Goal: Task Accomplishment & Management: Use online tool/utility

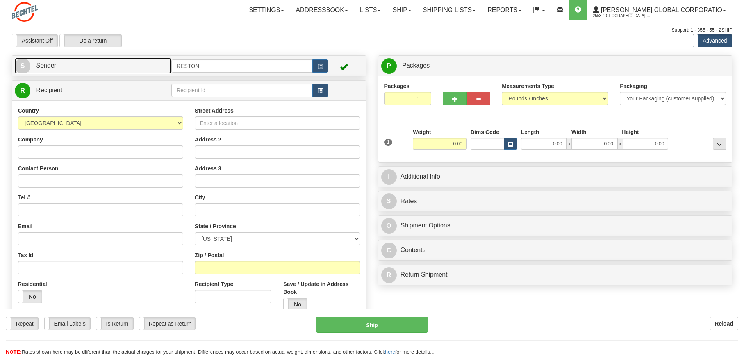
click at [98, 68] on link "S Sender" at bounding box center [93, 66] width 157 height 16
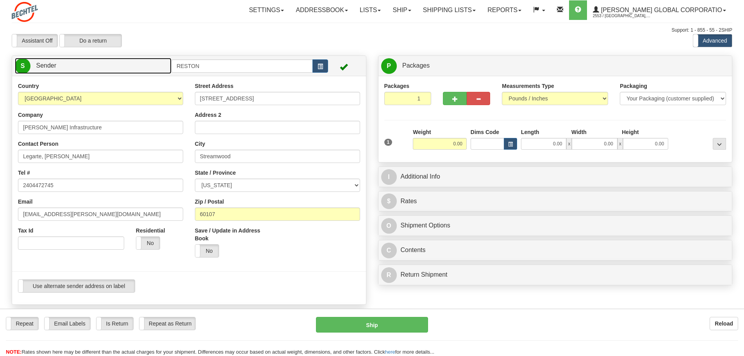
click at [98, 68] on link "S Sender" at bounding box center [93, 66] width 157 height 16
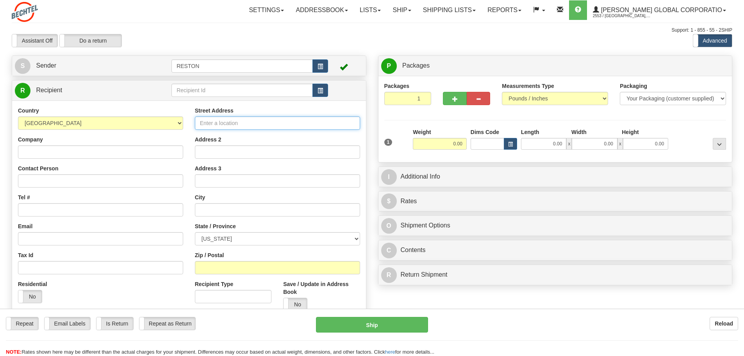
click at [242, 122] on input "Street Address" at bounding box center [277, 122] width 165 height 13
type input "20845 21 1/2 Mile Road"
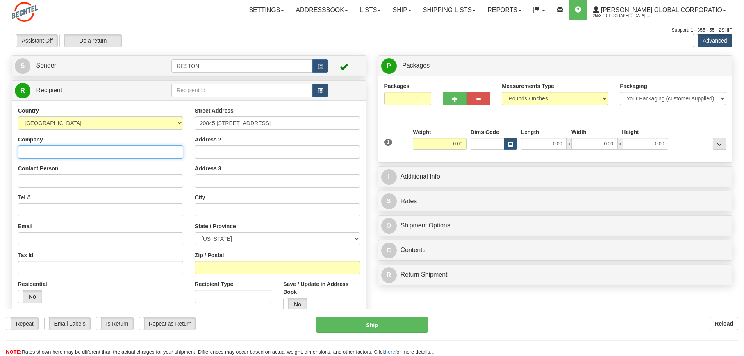
type input "Bechtel Infrastructure"
type input "Andy Scelfo/Shannon McCoy"
type input "Marshall"
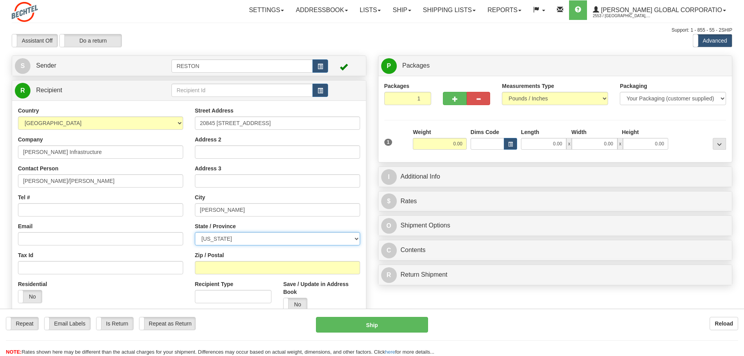
select select "MI"
type input "49068"
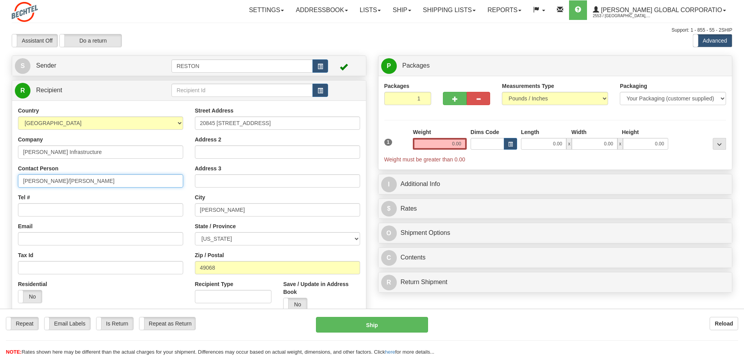
click at [129, 180] on input "Andy Scelfo/Shannon McCoy" at bounding box center [100, 180] width 165 height 13
drag, startPoint x: 129, startPoint y: 180, endPoint x: 12, endPoint y: 175, distance: 117.2
click at [12, 175] on div "R Recipient" at bounding box center [189, 201] width 355 height 243
type input "Zoe Peters"
click at [45, 205] on input "Tel #" at bounding box center [100, 209] width 165 height 13
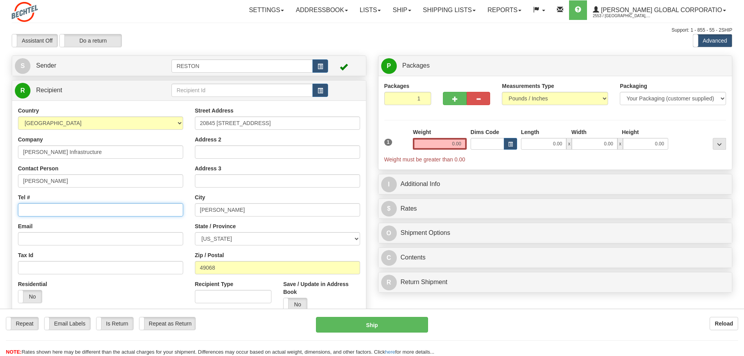
type input "2404472745"
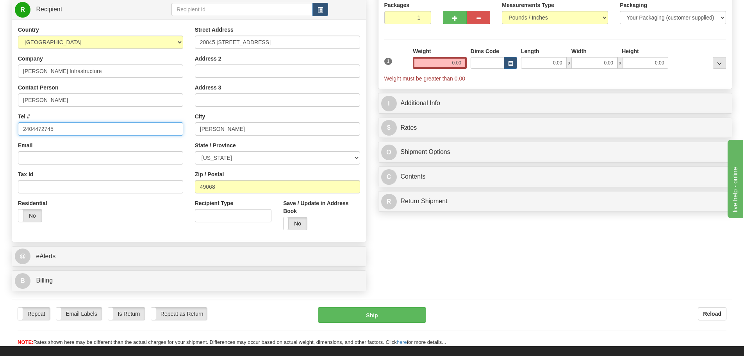
scroll to position [85, 0]
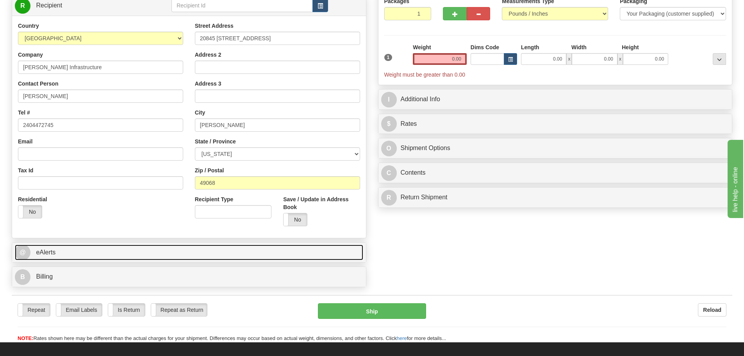
click at [170, 257] on link "@ eAlerts" at bounding box center [189, 252] width 348 height 16
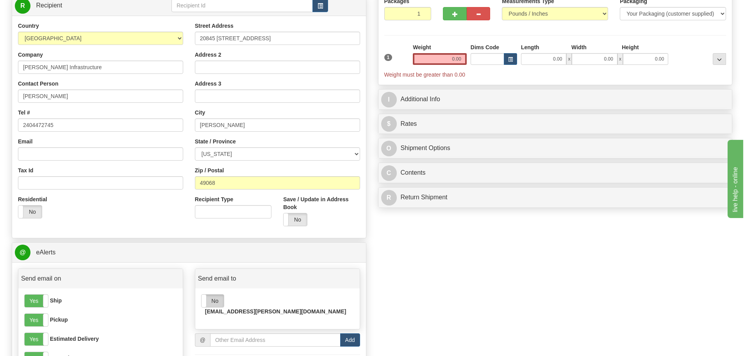
click at [210, 304] on label "No" at bounding box center [212, 300] width 22 height 12
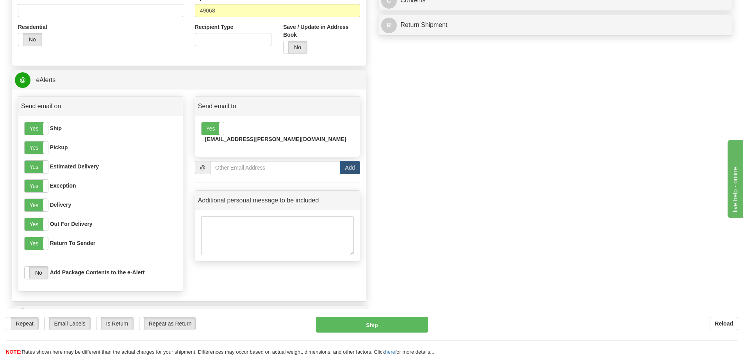
scroll to position [256, 0]
click at [71, 326] on label "Email Labels" at bounding box center [68, 323] width 46 height 12
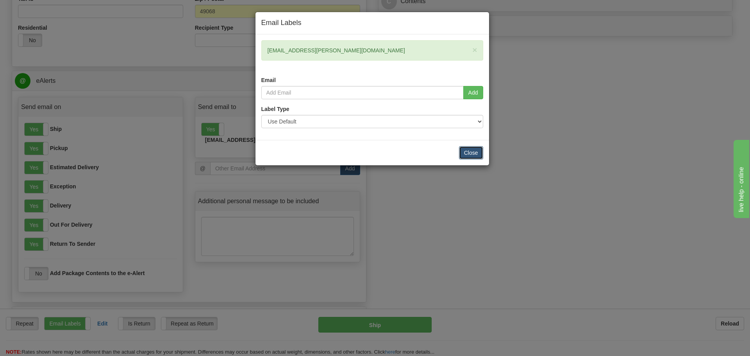
click at [469, 154] on button "Close" at bounding box center [471, 152] width 24 height 13
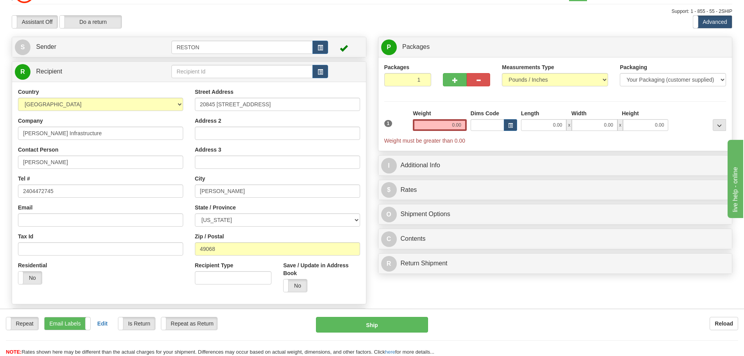
scroll to position [6, 0]
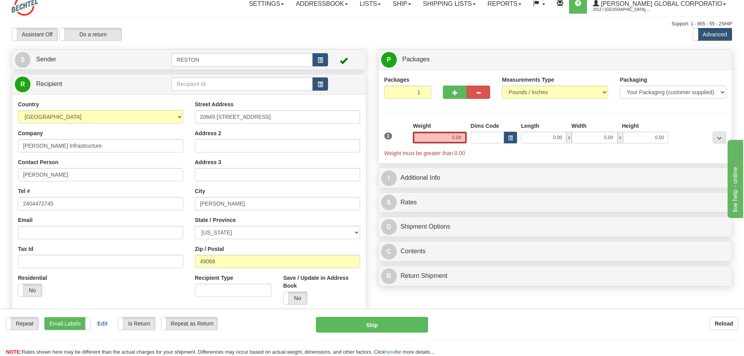
click at [444, 145] on div "Weight 0.00" at bounding box center [440, 135] width 58 height 27
click at [450, 141] on input "0.00" at bounding box center [440, 138] width 54 height 12
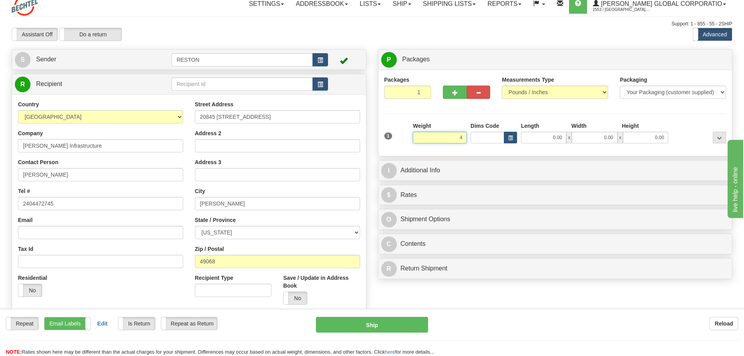
click at [436, 139] on input "4" at bounding box center [440, 138] width 54 height 12
type input "4.00"
click at [445, 127] on div "Weight 4.00" at bounding box center [440, 132] width 54 height 21
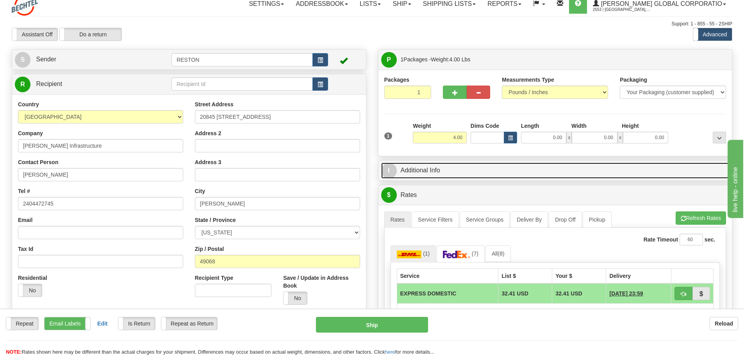
click at [428, 171] on link "I Additional Info" at bounding box center [555, 170] width 348 height 16
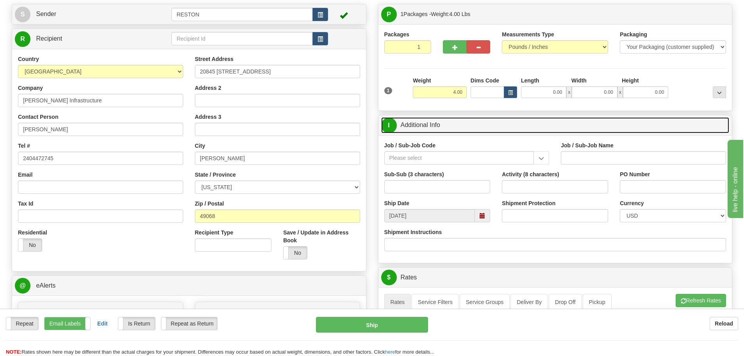
scroll to position [68, 0]
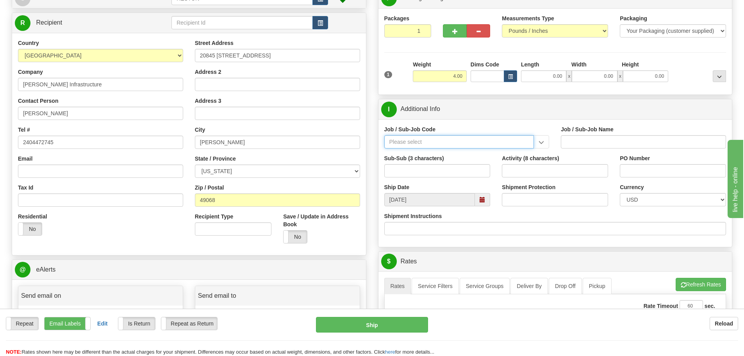
click at [462, 144] on input "Job / Sub-Job Code" at bounding box center [459, 141] width 150 height 13
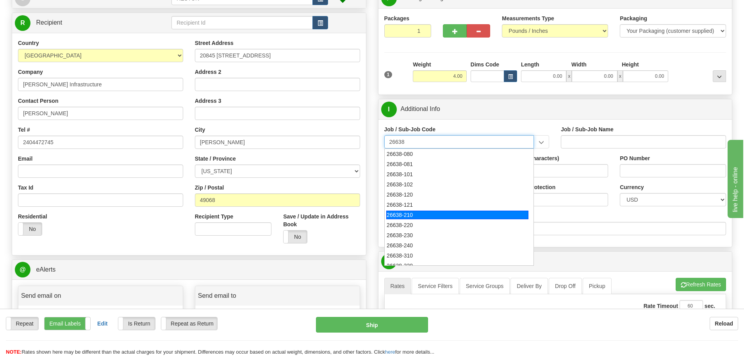
click at [458, 213] on div "26638-210" at bounding box center [457, 214] width 142 height 9
type input "26638-210"
type input "SUNFISH 2 SOLAR PROJECT - FIELD NON-MANUAL"
type input "26638-210"
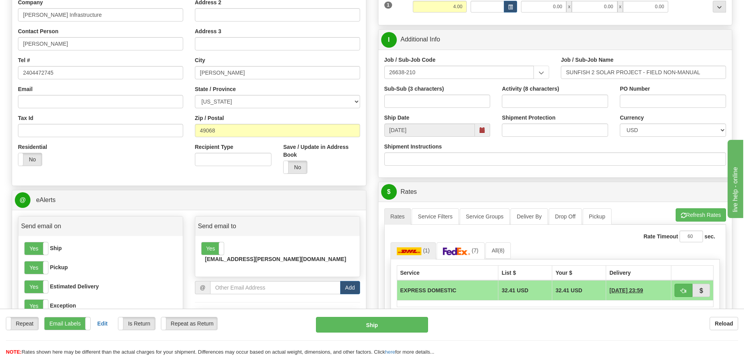
scroll to position [143, 0]
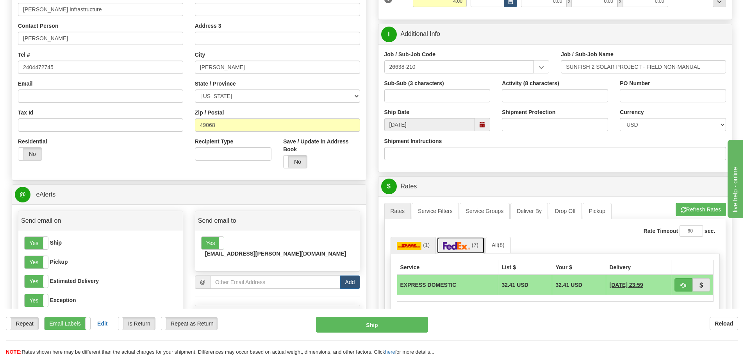
click at [466, 251] on link "(7)" at bounding box center [461, 245] width 48 height 17
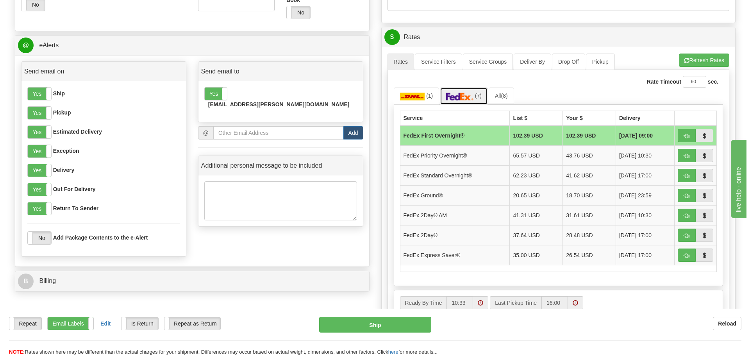
scroll to position [300, 0]
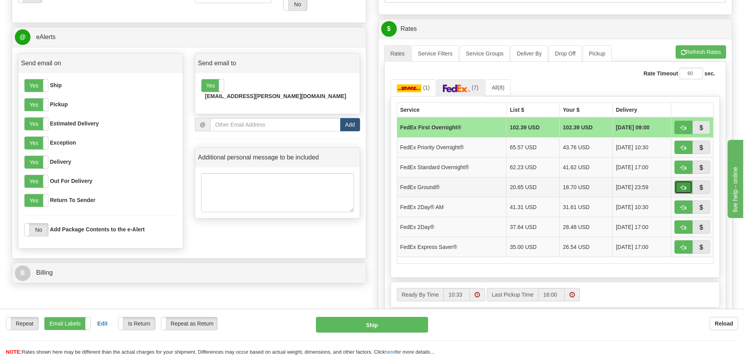
click at [681, 188] on span "button" at bounding box center [683, 187] width 5 height 5
type input "92"
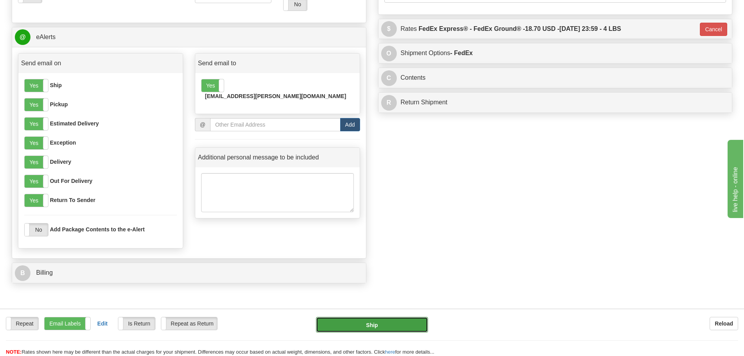
click at [394, 325] on button "Ship" at bounding box center [372, 325] width 112 height 16
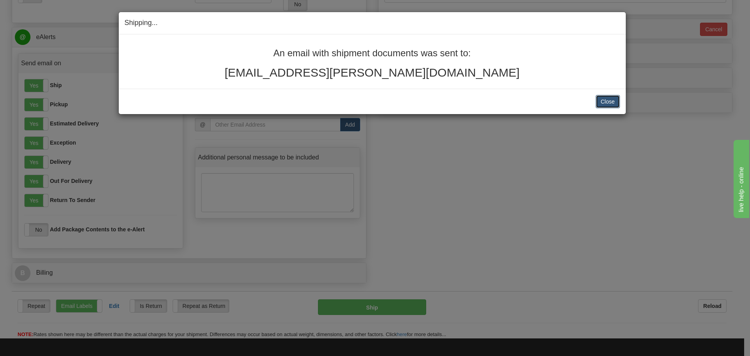
click at [606, 105] on button "Close" at bounding box center [608, 101] width 24 height 13
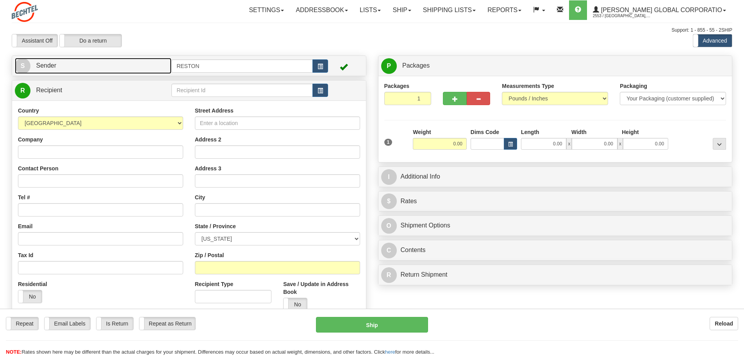
click at [56, 65] on span "Sender" at bounding box center [46, 65] width 20 height 7
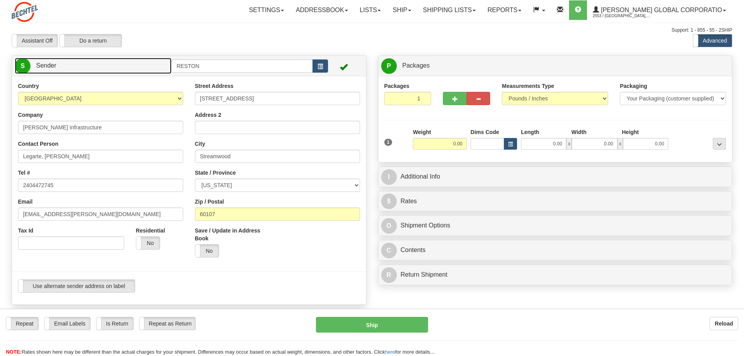
click at [56, 65] on span "Sender" at bounding box center [46, 65] width 20 height 7
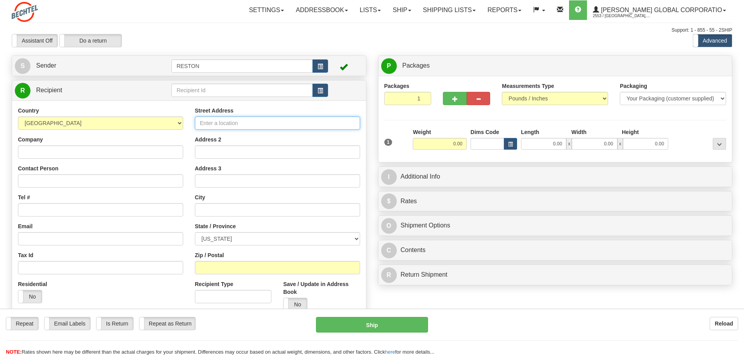
click at [214, 122] on input "Street Address" at bounding box center [277, 122] width 165 height 13
type input "1006 Park West Drive"
type input "BEO - Construction Automation"
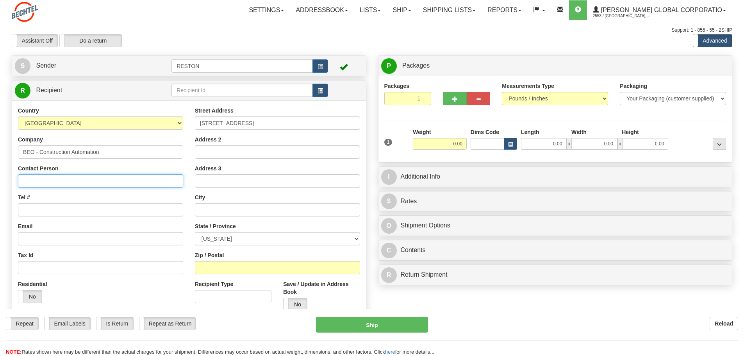
type input "Mark Ashburn"
type input "Sugar Land"
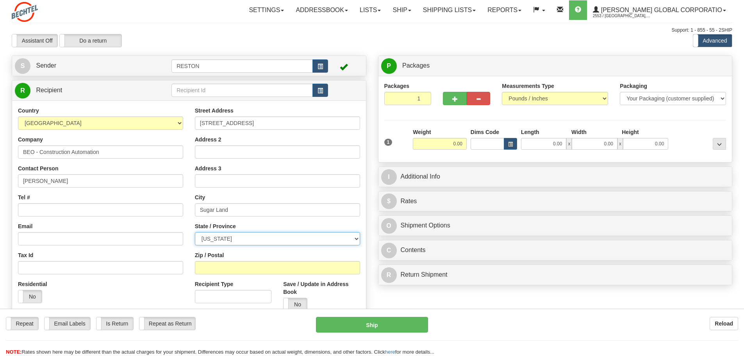
select select "TX"
type input "77478"
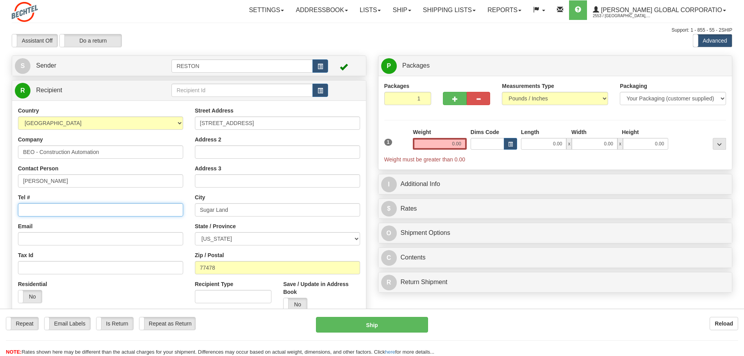
click at [126, 205] on input "Tel #" at bounding box center [100, 209] width 165 height 13
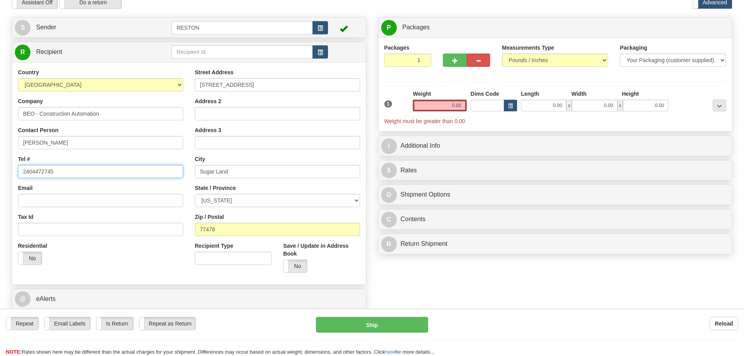
click at [136, 173] on input "2404472745" at bounding box center [100, 171] width 165 height 13
type input "2"
type input "832-841-6372"
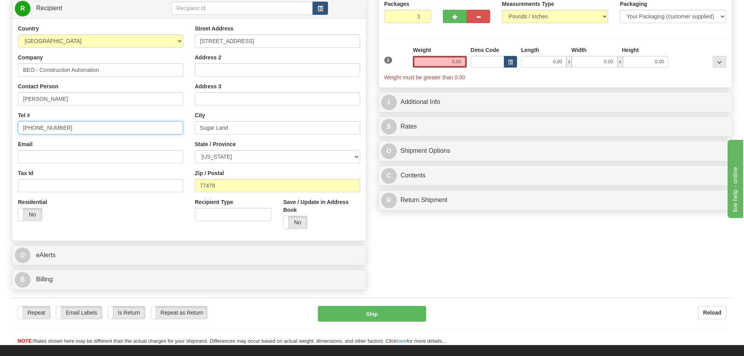
scroll to position [91, 0]
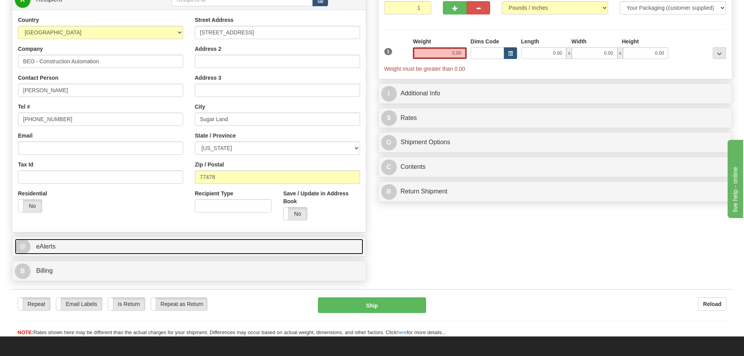
click at [223, 246] on link "@ eAlerts" at bounding box center [189, 247] width 348 height 16
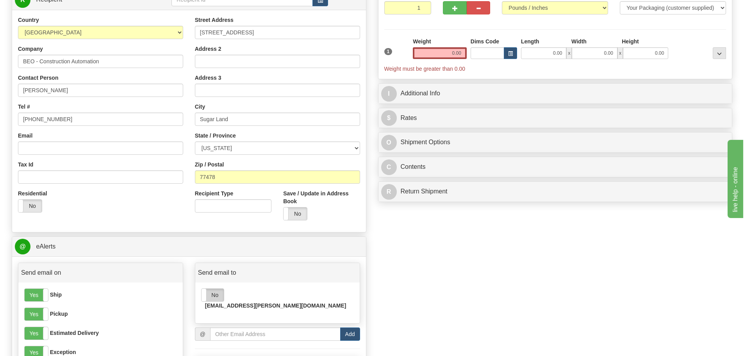
click at [213, 298] on label "No" at bounding box center [212, 295] width 22 height 12
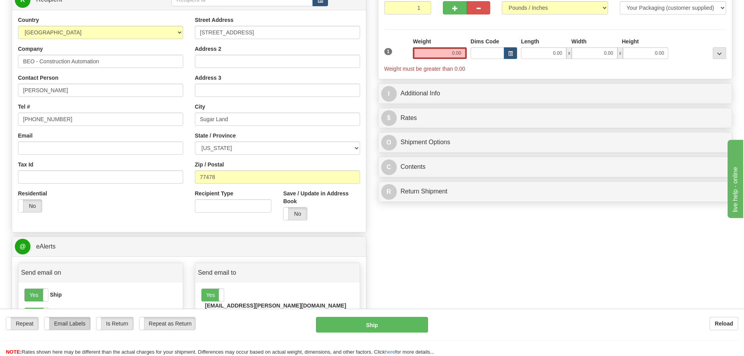
click at [78, 327] on label "Email Labels" at bounding box center [68, 323] width 46 height 12
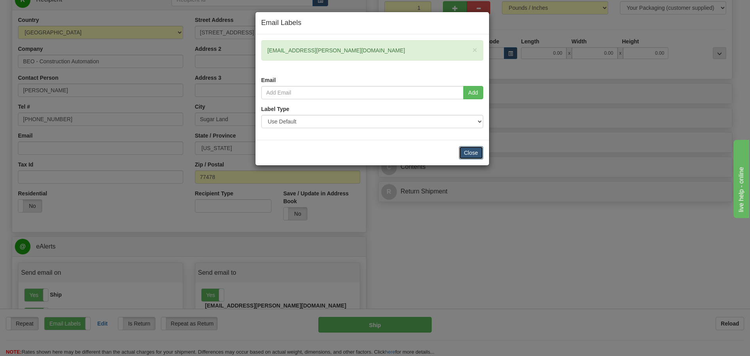
click at [466, 154] on button "Close" at bounding box center [471, 152] width 24 height 13
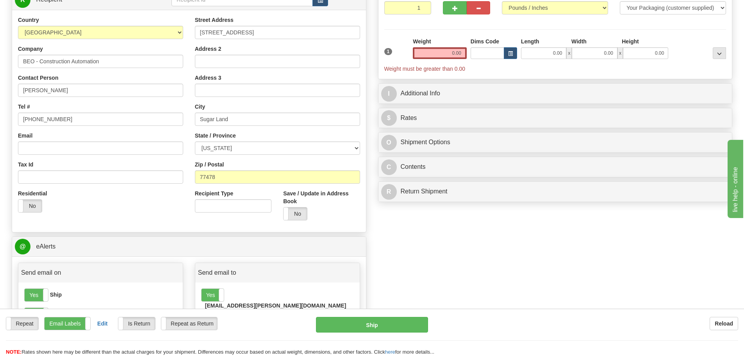
scroll to position [0, 0]
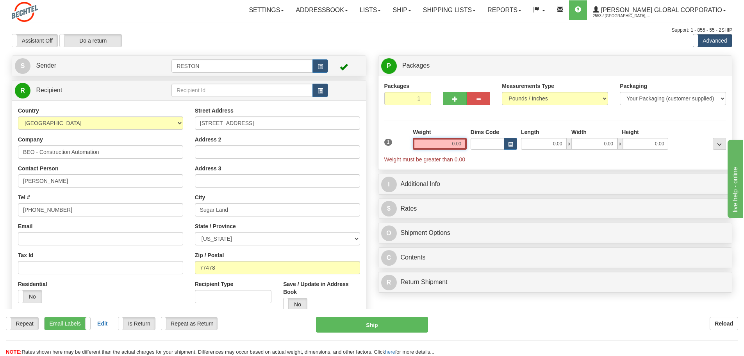
click at [437, 141] on input "0.00" at bounding box center [440, 144] width 54 height 12
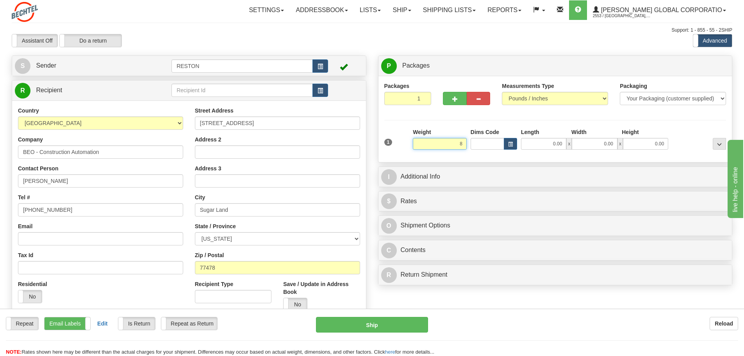
drag, startPoint x: 437, startPoint y: 141, endPoint x: 492, endPoint y: 145, distance: 55.3
click at [492, 145] on div "1 Weight 8 Dims Code Length" at bounding box center [555, 142] width 346 height 28
type input "10.00"
click at [398, 128] on div "1" at bounding box center [396, 137] width 29 height 18
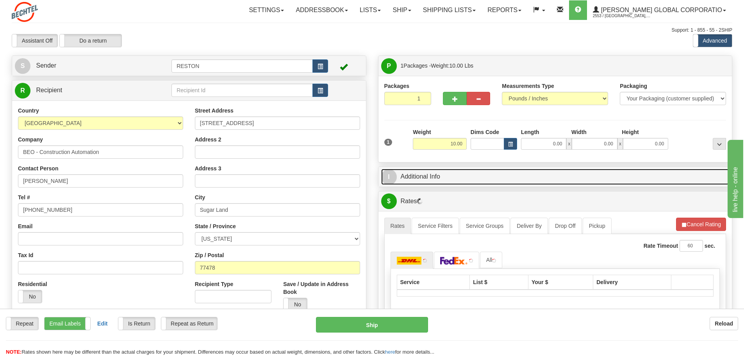
click at [424, 180] on link "I Additional Info" at bounding box center [555, 177] width 348 height 16
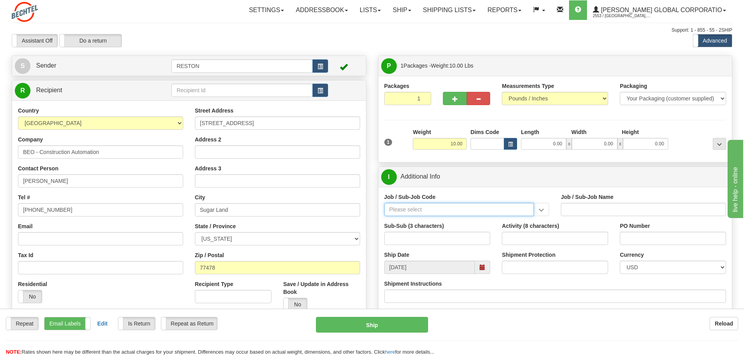
click at [454, 210] on input "Job / Sub-Job Code" at bounding box center [459, 209] width 150 height 13
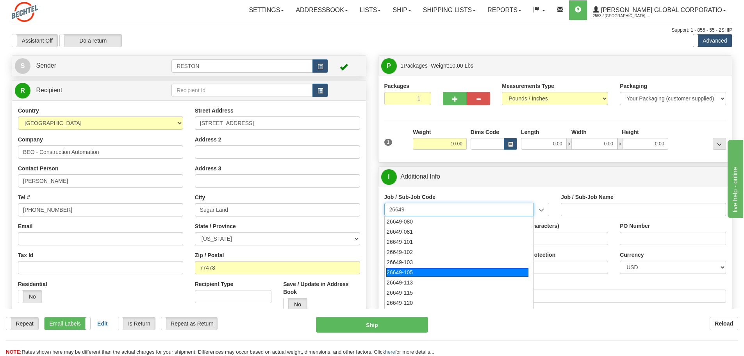
scroll to position [102, 0]
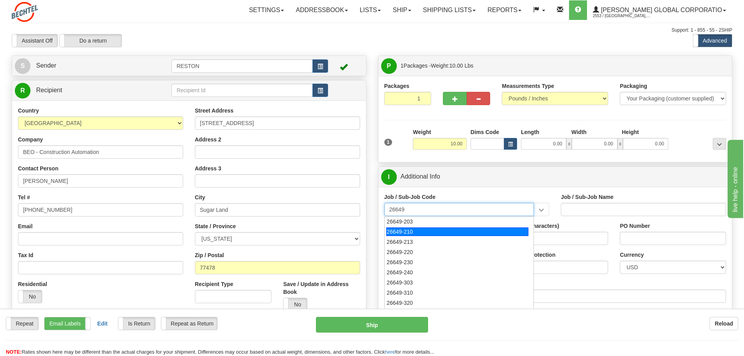
click at [454, 233] on div "26649-210" at bounding box center [457, 231] width 142 height 9
type input "26649-210"
type input "ESCAPE SOLAR PROJECT - FIELD NON-MANUAL"
type input "26649-210"
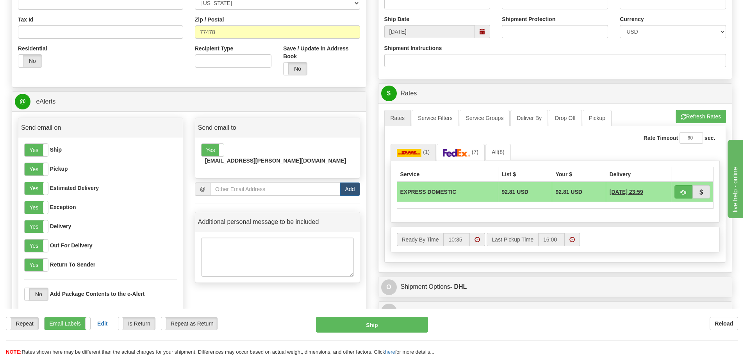
scroll to position [236, 0]
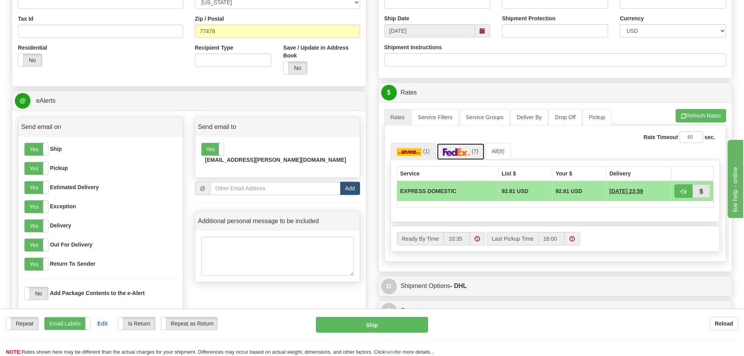
click at [467, 153] on img at bounding box center [456, 152] width 27 height 8
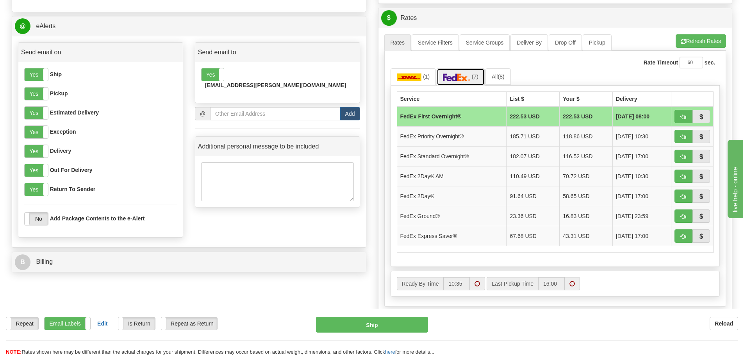
scroll to position [310, 0]
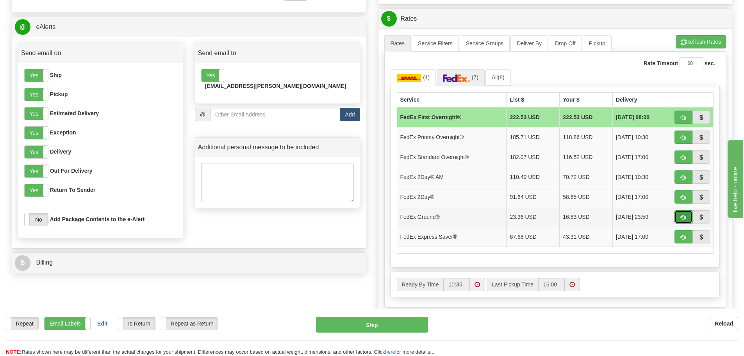
click at [681, 220] on span "button" at bounding box center [683, 217] width 5 height 5
type input "92"
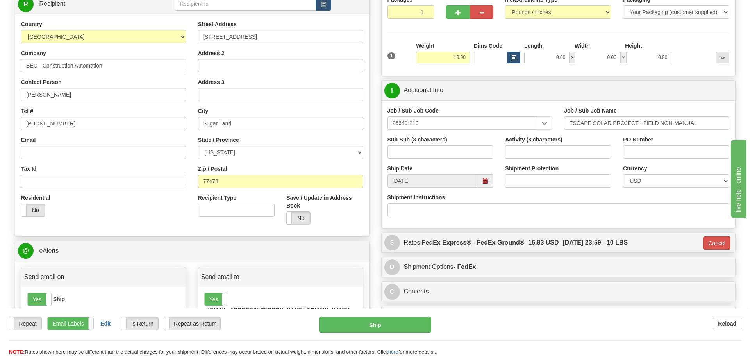
scroll to position [127, 0]
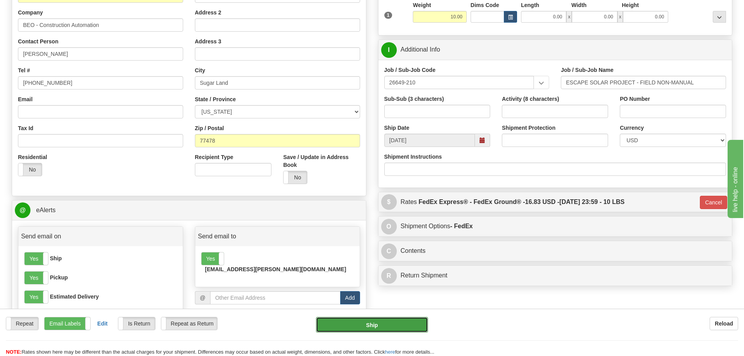
click at [382, 323] on button "Ship" at bounding box center [372, 325] width 112 height 16
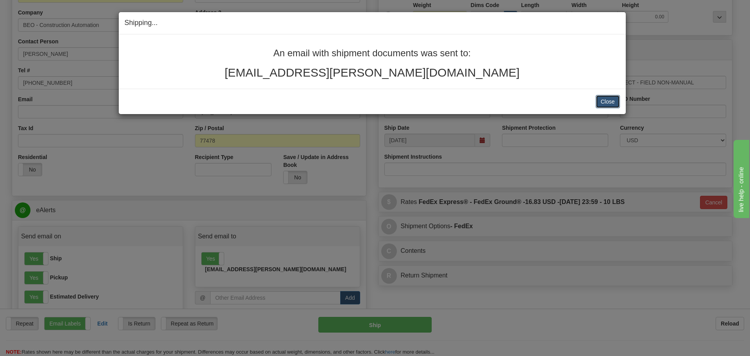
click at [600, 103] on button "Close" at bounding box center [608, 101] width 24 height 13
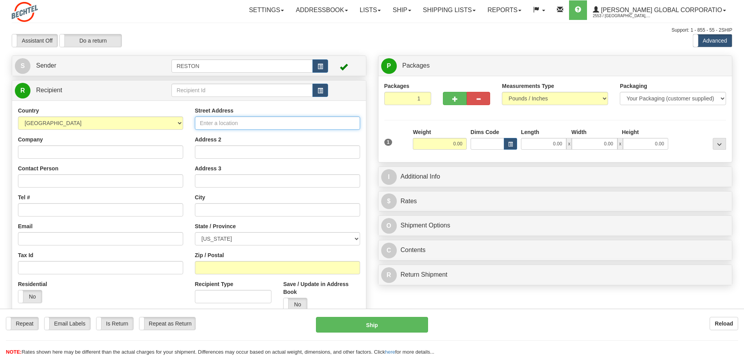
click at [310, 124] on input "Street Address" at bounding box center [277, 122] width 165 height 13
type input "12011 Sunset Hills Rd"
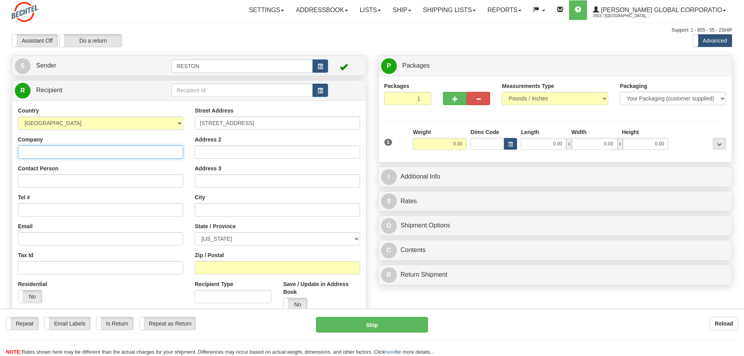
type input "Bechtel Corporation"
type input "Duane Leer"
type input "Suite 110"
type input "Reston"
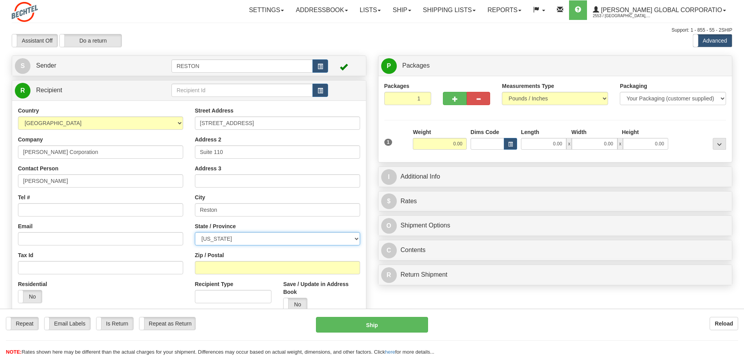
select select "VA"
type input "20190"
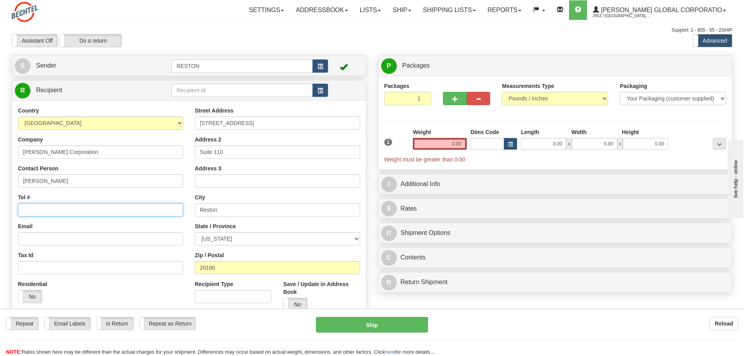
click at [85, 206] on input "Tel #" at bounding box center [100, 209] width 165 height 13
type input "571-392-6998"
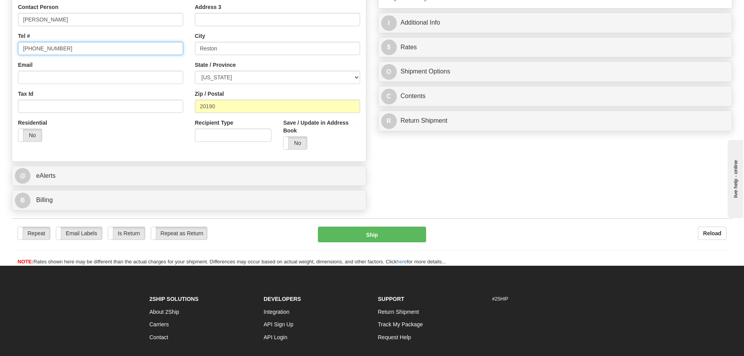
scroll to position [176, 0]
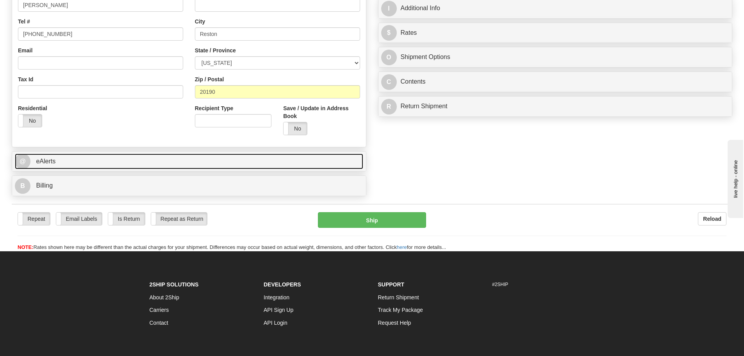
click at [212, 162] on link "@ eAlerts" at bounding box center [189, 161] width 348 height 16
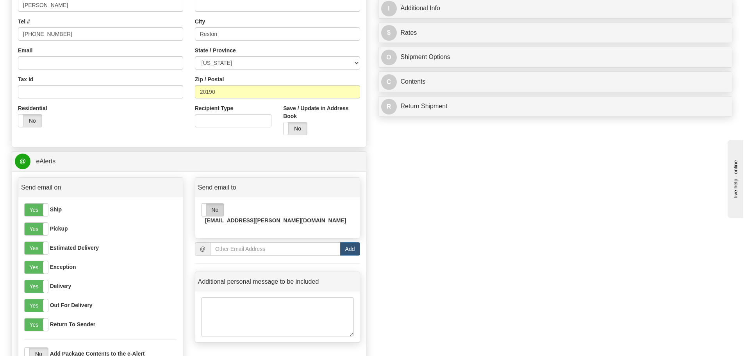
click at [213, 209] on label "No" at bounding box center [212, 209] width 22 height 12
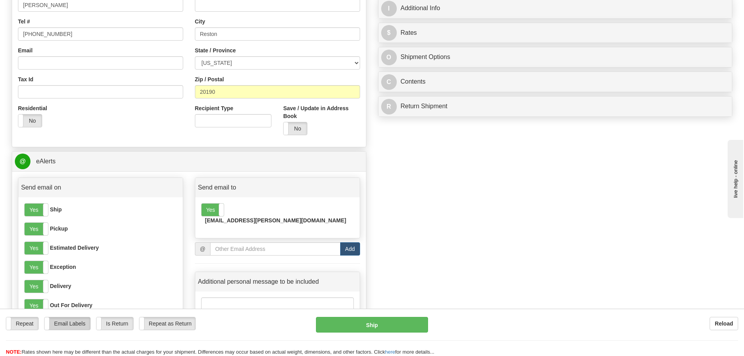
click at [77, 325] on label "Email Labels" at bounding box center [68, 323] width 46 height 12
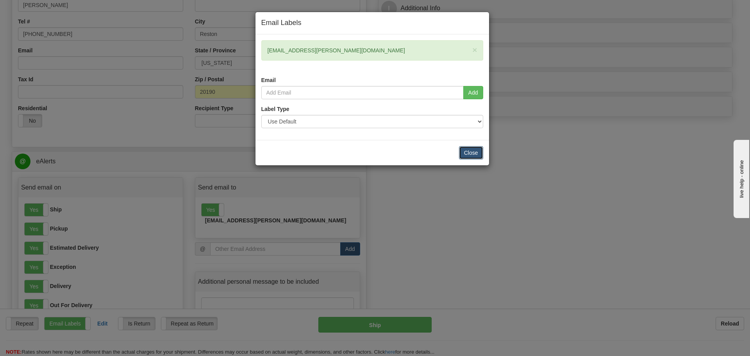
click at [471, 155] on button "Close" at bounding box center [471, 152] width 24 height 13
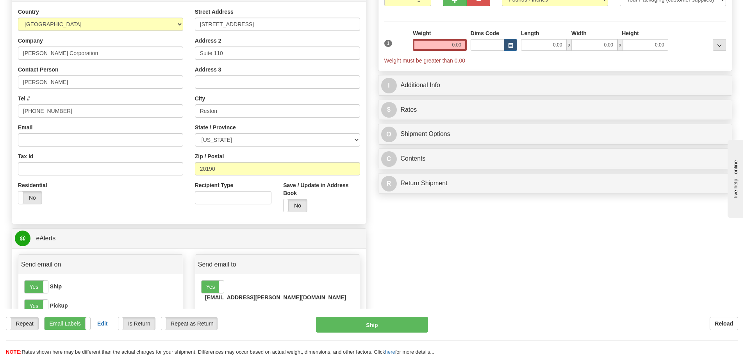
scroll to position [0, 0]
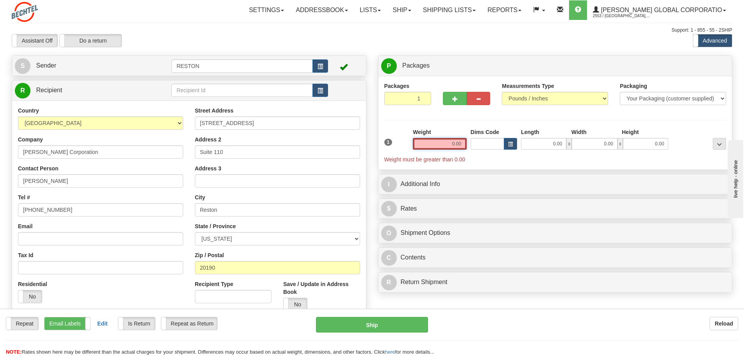
click at [439, 140] on input "0.00" at bounding box center [440, 144] width 54 height 12
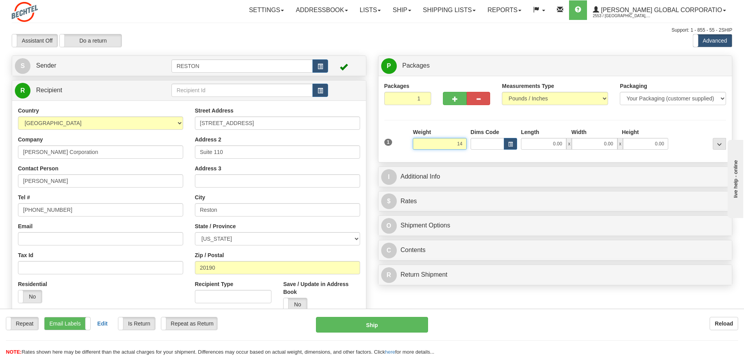
type input "1"
type input "14.00"
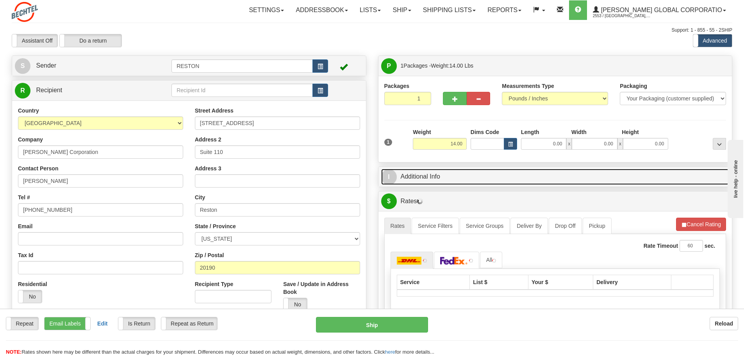
click at [421, 177] on link "I Additional Info" at bounding box center [555, 177] width 348 height 16
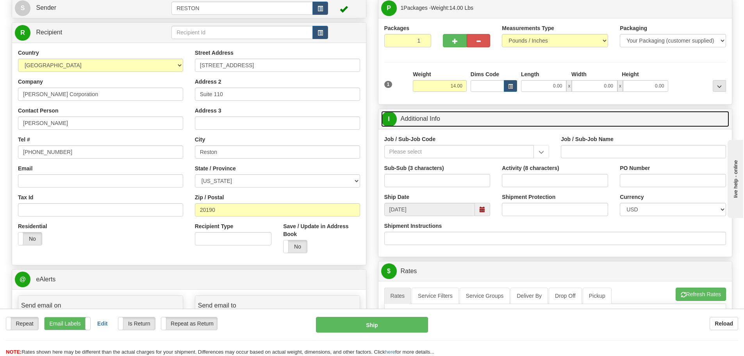
scroll to position [110, 0]
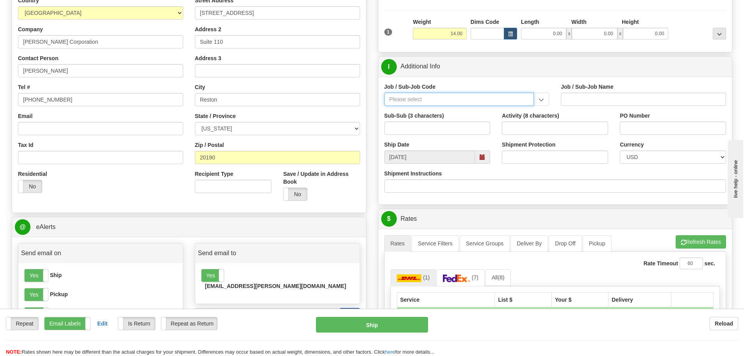
click at [428, 103] on input "Job / Sub-Job Code" at bounding box center [459, 99] width 150 height 13
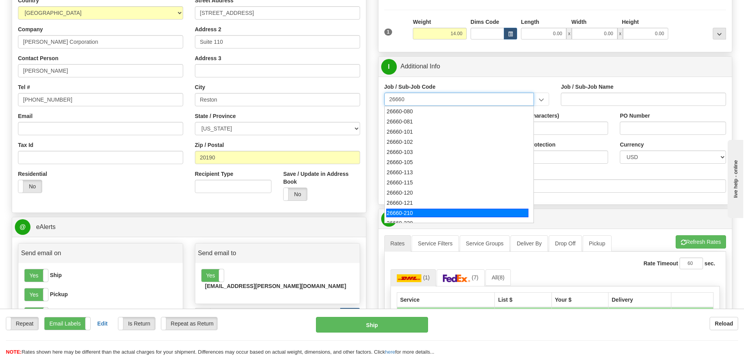
click at [442, 209] on div "26660-210" at bounding box center [457, 213] width 142 height 9
type input "26660-210"
type input "MAMMOTH SOUTH SOLAR PROJECT TSA - FIELD NON-MANUA"
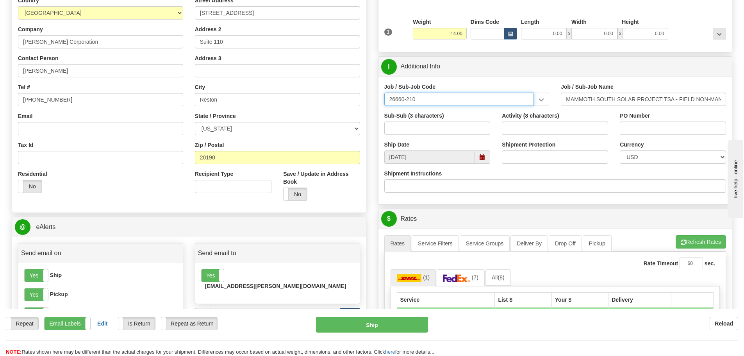
click at [487, 101] on input "26660-210" at bounding box center [459, 99] width 150 height 13
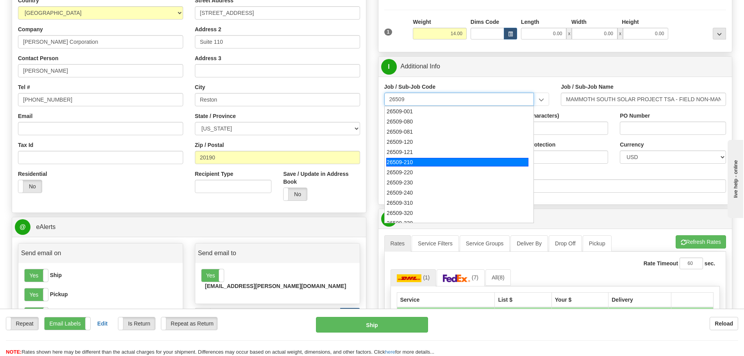
click at [476, 160] on div "26509-210" at bounding box center [457, 162] width 142 height 9
type input "26509-210"
type input "POSEY SOLAR PROJECT - FIELD NON-MANUAL"
type input "26509-210"
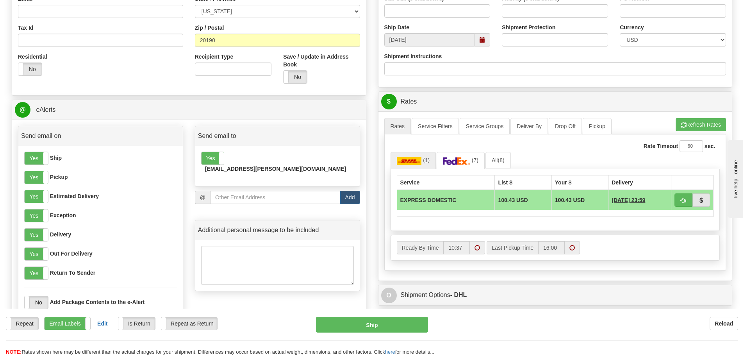
scroll to position [292, 0]
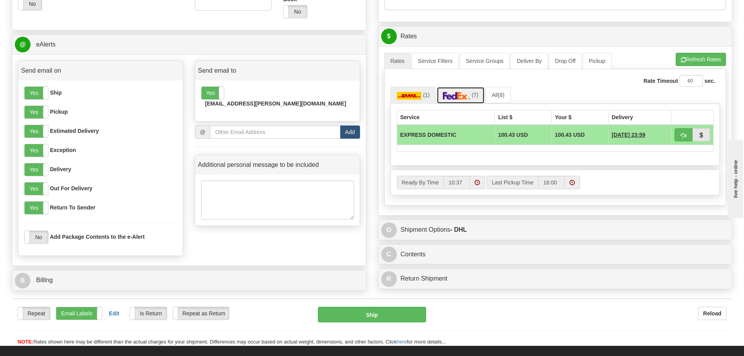
click at [461, 95] on img at bounding box center [456, 96] width 27 height 8
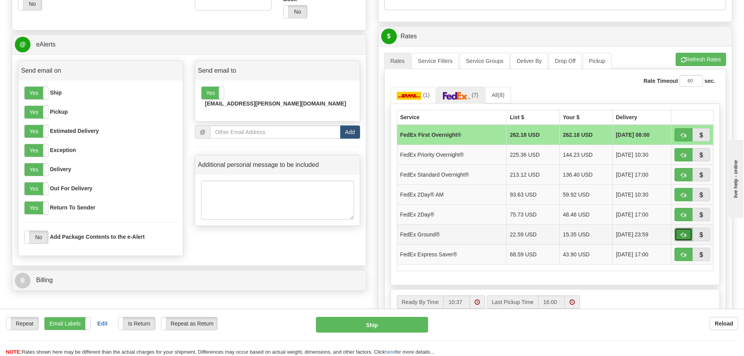
click at [683, 236] on span "button" at bounding box center [683, 234] width 5 height 5
type input "92"
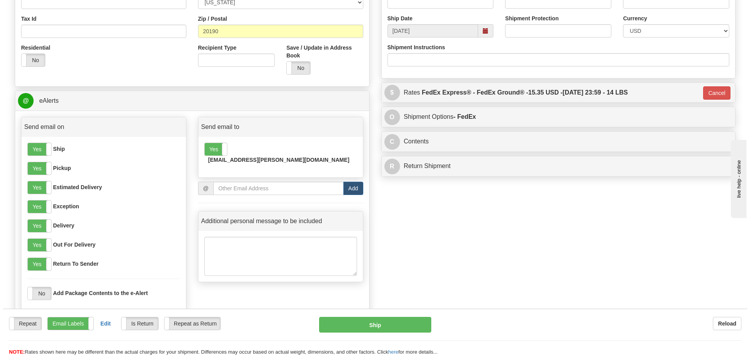
scroll to position [254, 0]
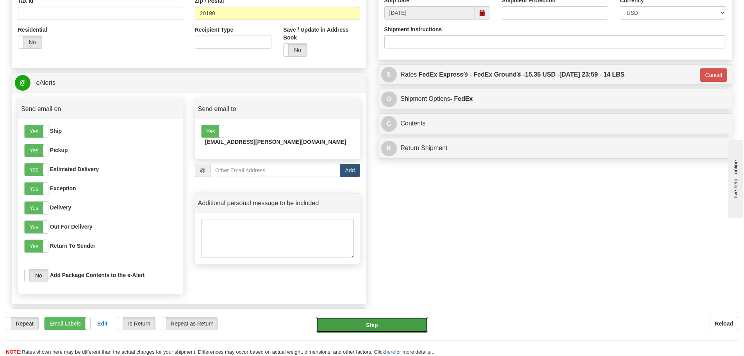
click at [371, 325] on button "Ship" at bounding box center [372, 325] width 112 height 16
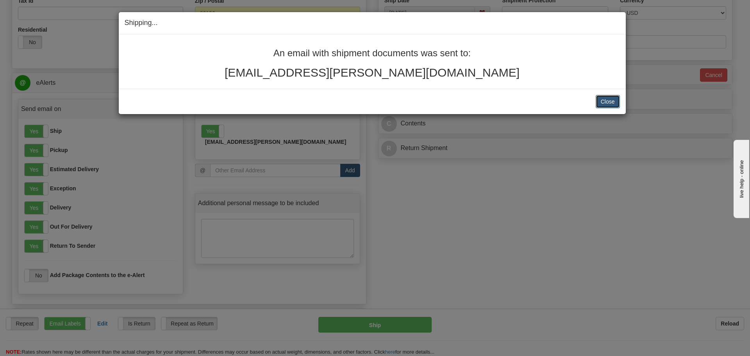
click at [603, 103] on button "Close" at bounding box center [608, 101] width 24 height 13
